Goal: Go to known website: Access a specific website the user already knows

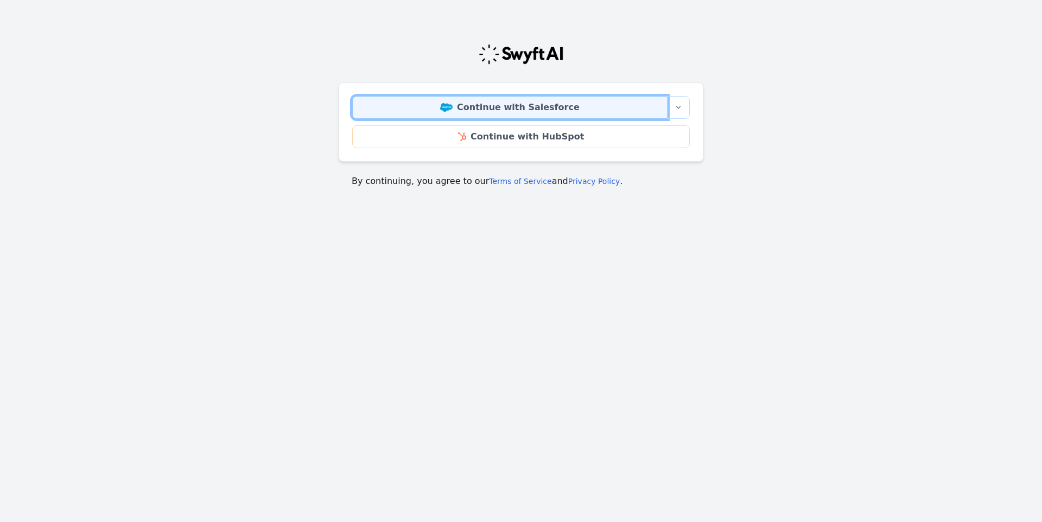
click at [517, 109] on link "Continue with Salesforce" at bounding box center [509, 107] width 315 height 23
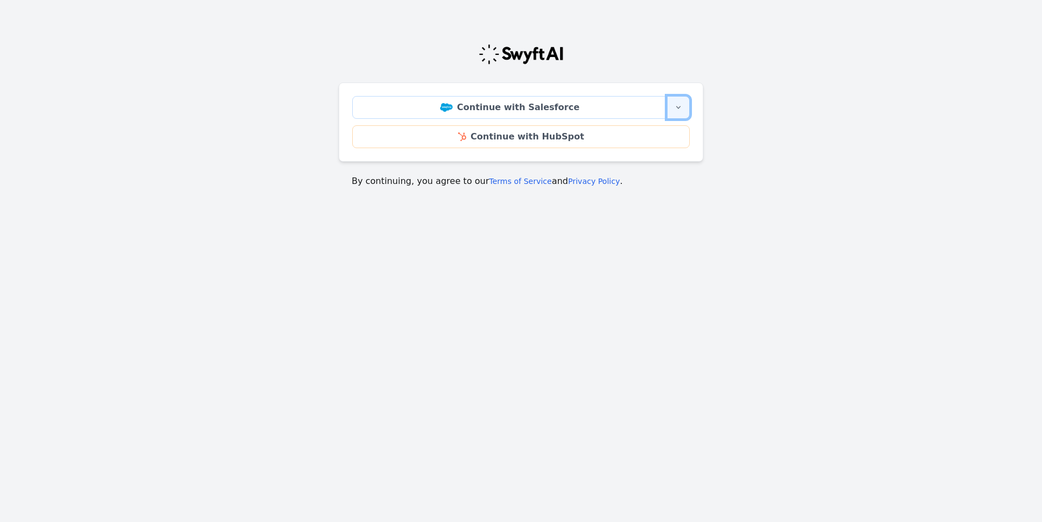
click at [681, 108] on icon "button" at bounding box center [678, 107] width 9 height 9
click at [637, 133] on link "Continue with Salesforce Sandbox" at bounding box center [611, 139] width 155 height 35
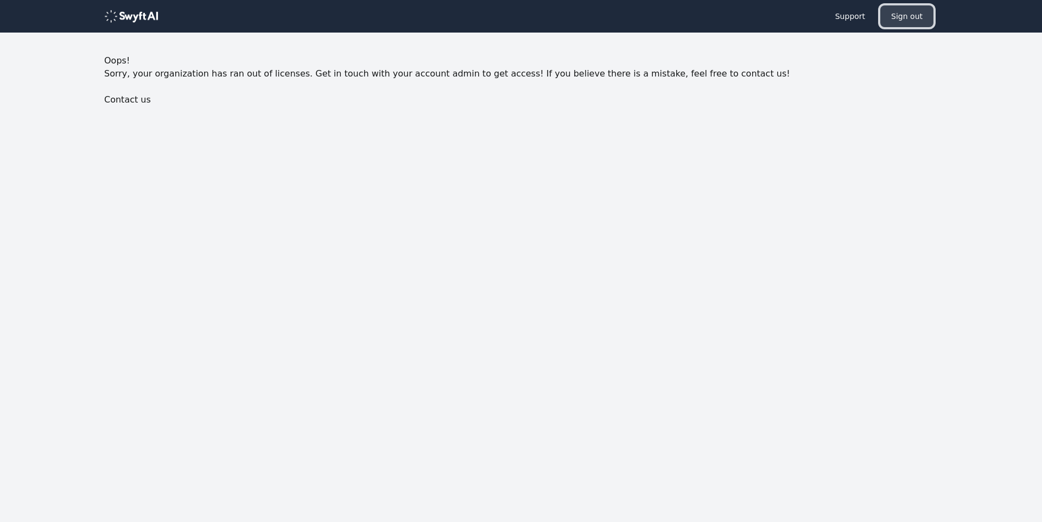
click at [904, 16] on button "Sign out" at bounding box center [906, 16] width 53 height 22
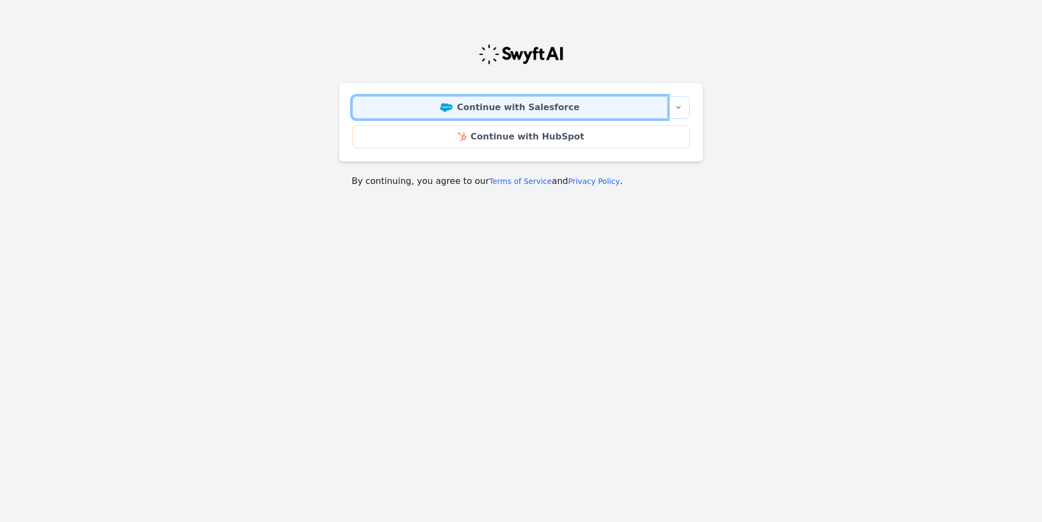
click at [542, 108] on link "Continue with Salesforce" at bounding box center [509, 107] width 315 height 23
